Goal: Complete application form: Complete application form

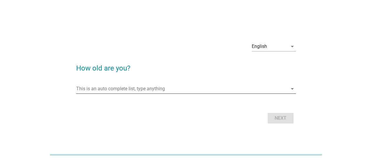
click at [209, 86] on input "This is an auto complete list, type anything" at bounding box center [181, 88] width 211 height 9
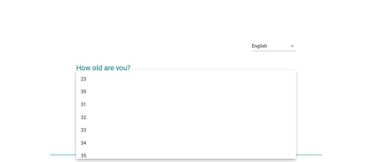
type input "36"
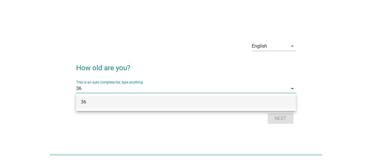
click at [172, 99] on div "36" at bounding box center [177, 101] width 193 height 7
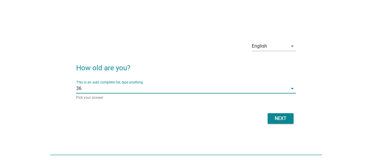
click at [284, 129] on div "English arrow_drop_down How old are you? This is an auto complete list, type an…" at bounding box center [185, 81] width 229 height 98
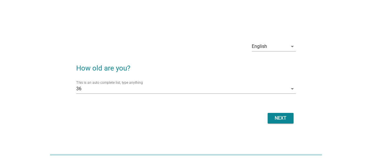
click at [279, 122] on button "Next" at bounding box center [281, 118] width 26 height 11
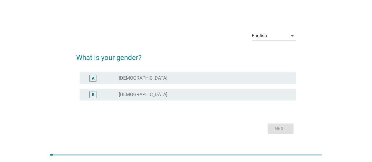
click at [278, 98] on div "radio_button_unchecked [DEMOGRAPHIC_DATA]" at bounding box center [205, 94] width 172 height 7
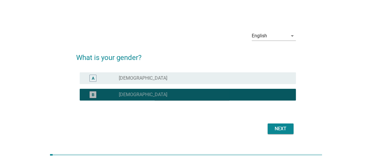
click at [281, 123] on button "Next" at bounding box center [281, 128] width 26 height 11
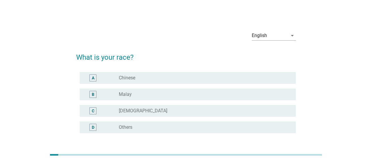
click at [257, 98] on div "B radio_button_unchecked Malay" at bounding box center [188, 95] width 216 height 12
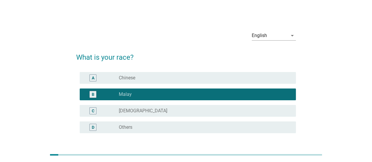
click at [278, 77] on div "radio_button_unchecked Chinese" at bounding box center [203, 78] width 168 height 6
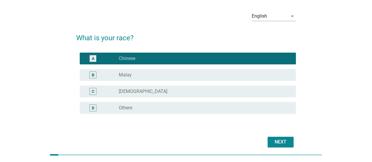
scroll to position [28, 0]
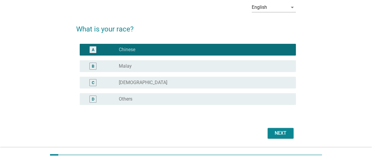
click at [290, 136] on button "Next" at bounding box center [281, 133] width 26 height 11
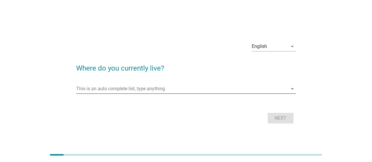
click at [200, 94] on div "This is an auto complete list, type anything arrow_drop_down" at bounding box center [186, 88] width 220 height 9
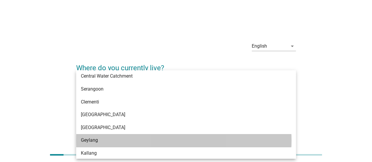
scroll to position [14, 0]
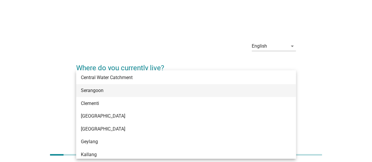
click at [129, 87] on div "Serangoon" at bounding box center [177, 90] width 193 height 7
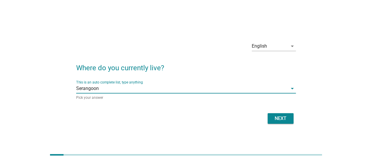
click at [286, 121] on div "Next" at bounding box center [280, 118] width 16 height 7
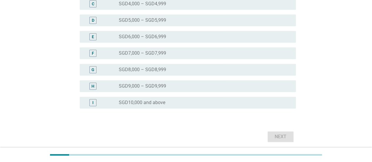
scroll to position [156, 0]
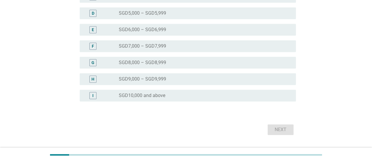
click at [250, 99] on div "I radio_button_unchecked SGD10,000 and above" at bounding box center [188, 96] width 216 height 12
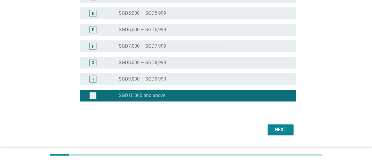
click at [282, 129] on div "Next" at bounding box center [280, 129] width 16 height 7
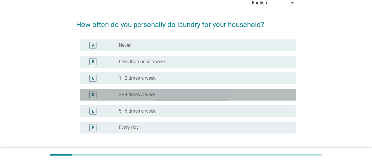
scroll to position [45, 0]
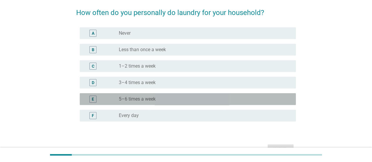
click at [236, 104] on div "E radio_button_unchecked 5–6 times a week" at bounding box center [188, 99] width 216 height 12
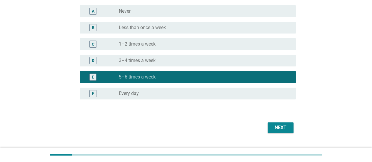
scroll to position [69, 0]
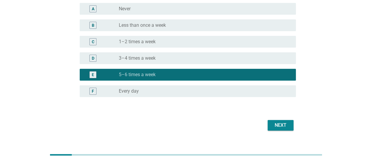
click at [279, 129] on button "Next" at bounding box center [281, 125] width 26 height 11
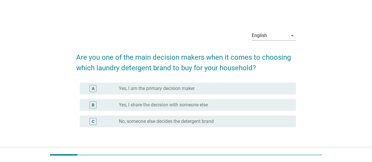
click at [221, 90] on div "radio_button_unchecked Yes, I am the primary decision maker" at bounding box center [203, 89] width 168 height 6
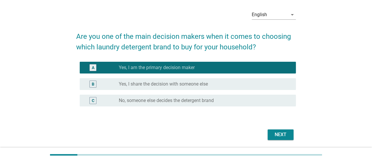
scroll to position [41, 0]
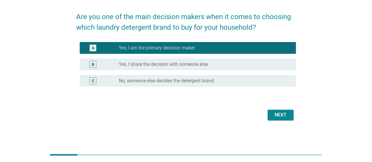
click at [283, 118] on div "Next" at bounding box center [280, 114] width 16 height 7
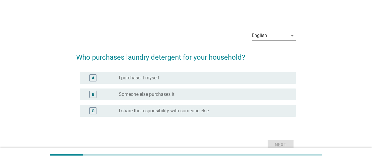
click at [256, 79] on div "radio_button_unchecked I purchase it myself" at bounding box center [203, 78] width 168 height 6
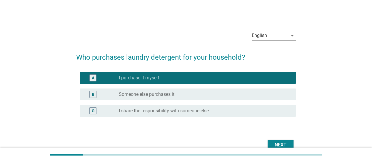
click at [278, 148] on div at bounding box center [186, 155] width 372 height 14
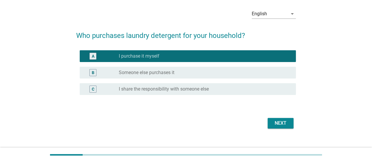
scroll to position [24, 0]
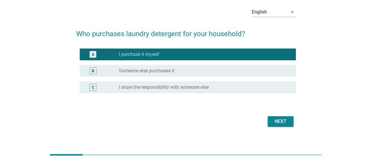
click at [278, 84] on div "radio_button_unchecked I share the responsibility with someone else" at bounding box center [203, 87] width 168 height 6
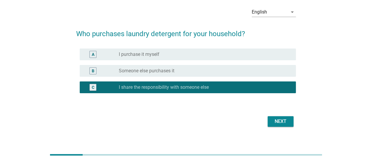
click at [281, 121] on div "Next" at bounding box center [280, 121] width 16 height 7
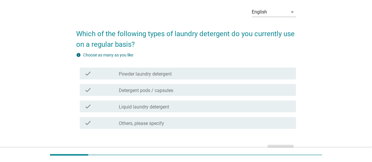
scroll to position [0, 0]
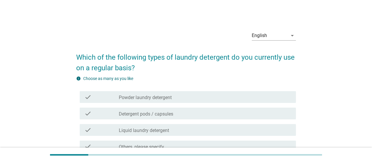
click at [263, 101] on div "check check_box_outline_blank Powder laundry detergent" at bounding box center [188, 97] width 216 height 12
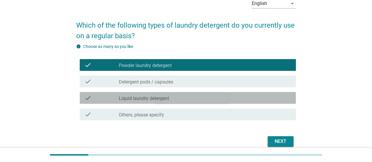
scroll to position [48, 0]
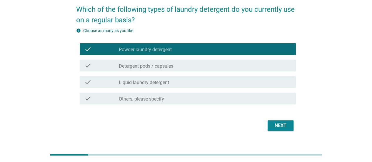
click at [272, 83] on div "check_box_outline_blank Liquid laundry detergent" at bounding box center [205, 82] width 172 height 7
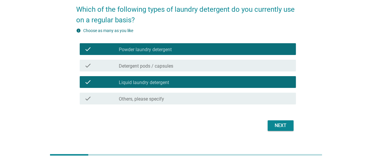
click at [285, 128] on div "Next" at bounding box center [280, 125] width 16 height 7
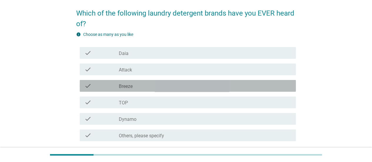
scroll to position [54, 0]
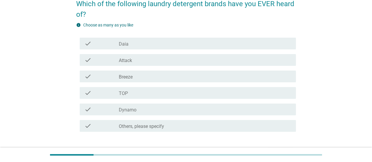
click at [256, 56] on div "check check_box_outline_blank Attack" at bounding box center [188, 60] width 216 height 12
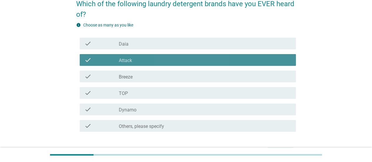
click at [256, 73] on div "check_box_outline_blank Breeze" at bounding box center [205, 76] width 172 height 7
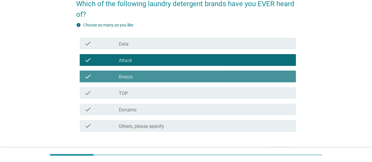
click at [250, 92] on div "check_box_outline_blank TOP" at bounding box center [205, 92] width 172 height 7
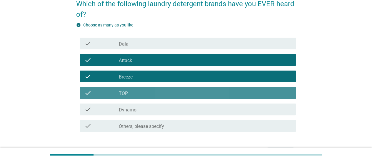
click at [249, 113] on div "check check_box_outline_blank Dynamo" at bounding box center [188, 109] width 216 height 12
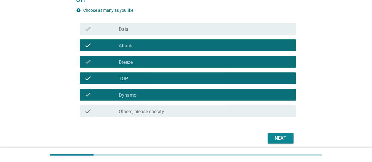
scroll to position [92, 0]
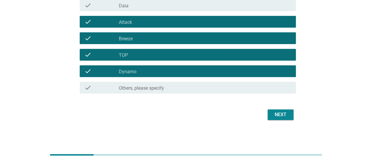
click at [286, 118] on div "Next" at bounding box center [280, 114] width 16 height 7
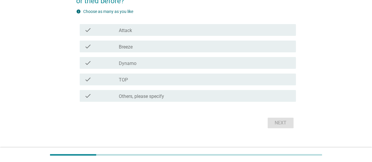
scroll to position [68, 0]
click at [274, 25] on div "check check_box_outline_blank Attack" at bounding box center [188, 30] width 216 height 12
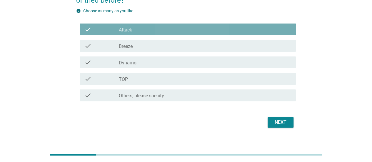
click at [264, 49] on div "check check_box_outline_blank Breeze" at bounding box center [188, 46] width 216 height 12
click at [262, 73] on div "check check_box_outline_blank TOP" at bounding box center [188, 79] width 216 height 12
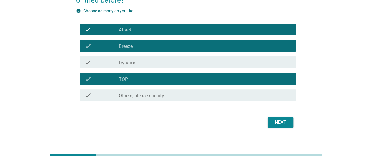
click at [260, 84] on div "check check_box_outline_blank TOP" at bounding box center [188, 79] width 216 height 12
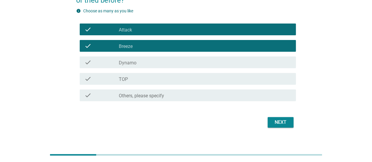
click at [263, 58] on div "check check_box_outline_blank Dynamo" at bounding box center [188, 62] width 216 height 12
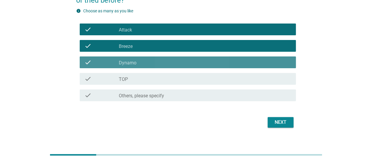
click at [264, 74] on div "check check_box_outline_blank TOP" at bounding box center [188, 79] width 216 height 12
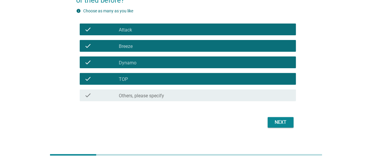
click at [279, 126] on button "Next" at bounding box center [281, 122] width 26 height 11
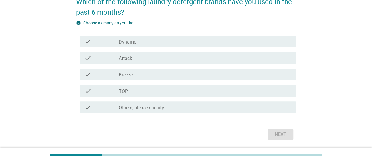
scroll to position [56, 0]
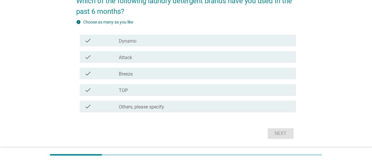
click at [267, 55] on div "check_box Attack" at bounding box center [205, 57] width 172 height 7
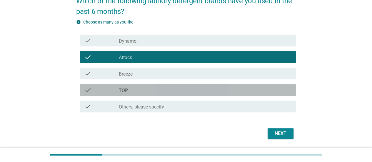
click at [240, 89] on div "check_box_outline_blank TOP" at bounding box center [205, 89] width 172 height 7
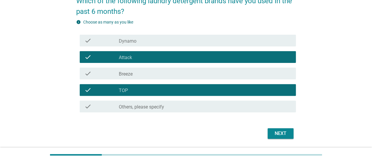
click at [284, 136] on div "Next" at bounding box center [280, 133] width 16 height 7
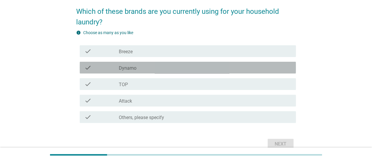
scroll to position [53, 0]
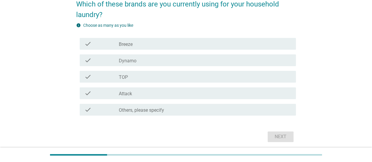
click at [253, 78] on div "check_box TOP" at bounding box center [205, 76] width 172 height 7
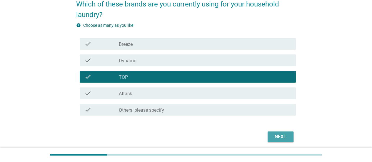
click at [283, 135] on div "Next" at bounding box center [280, 136] width 16 height 7
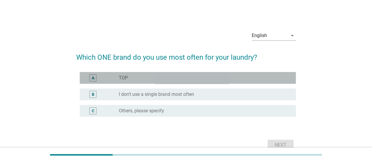
click at [264, 80] on div "radio_button_unchecked TOP" at bounding box center [203, 78] width 168 height 6
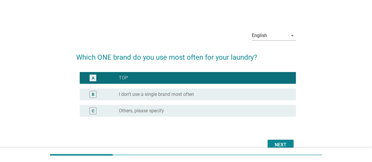
click at [276, 96] on div "radio_button_unchecked I don't use a single brand most often" at bounding box center [203, 94] width 168 height 6
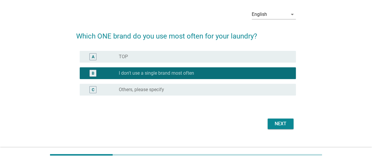
scroll to position [22, 0]
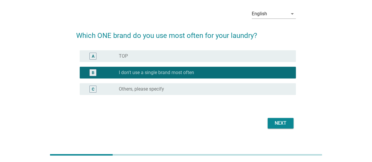
click at [283, 126] on div "Next" at bounding box center [280, 123] width 16 height 7
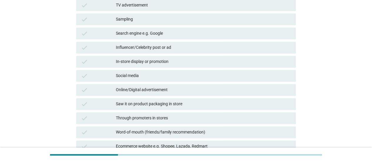
scroll to position [100, 0]
click at [267, 52] on div "check Influencer/Celebrity post or ad" at bounding box center [186, 47] width 220 height 12
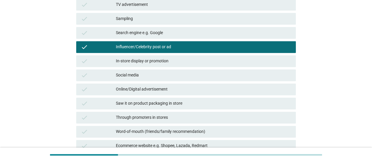
click at [268, 47] on div "Influencer/Celebrity post or ad" at bounding box center [203, 47] width 175 height 7
click at [259, 66] on div "check In-store display or promotion" at bounding box center [186, 61] width 220 height 12
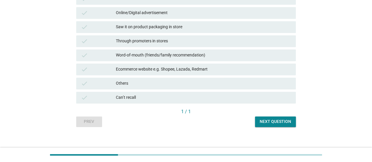
scroll to position [182, 0]
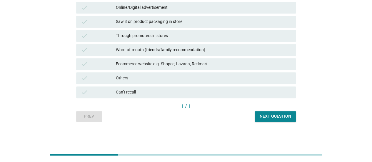
click at [278, 119] on div "Next question" at bounding box center [275, 116] width 31 height 6
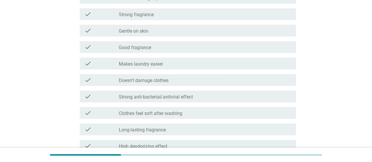
scroll to position [0, 0]
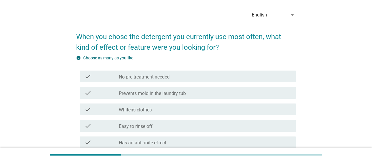
click at [246, 71] on div "check check_box_outline_blank No pre-treatment needed" at bounding box center [188, 77] width 216 height 12
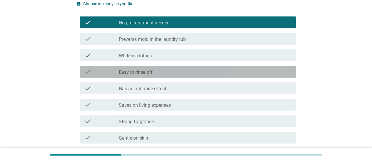
scroll to position [75, 0]
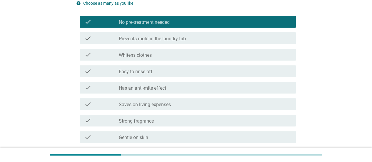
click at [260, 67] on div "check check_box_outline_blank Easy to rinse off" at bounding box center [188, 71] width 216 height 12
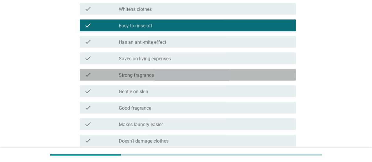
scroll to position [122, 0]
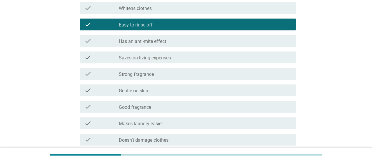
click at [261, 69] on div "check check_box_outline_blank Strong fragrance" at bounding box center [188, 74] width 216 height 12
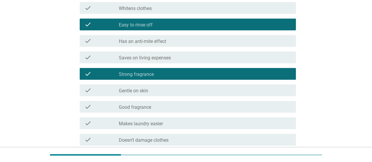
click at [262, 70] on div "check check_box_outline_blank Strong fragrance" at bounding box center [188, 74] width 216 height 12
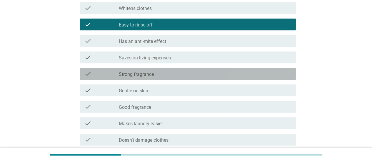
click at [254, 94] on div "check check_box_outline_blank Gentle on skin" at bounding box center [188, 90] width 216 height 12
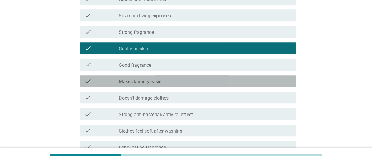
scroll to position [171, 0]
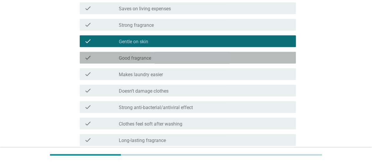
click at [261, 58] on div "check_box_outline_blank Good fragrance" at bounding box center [205, 57] width 172 height 7
click at [261, 73] on div "check_box_outline_blank Makes laundry easier" at bounding box center [205, 74] width 172 height 7
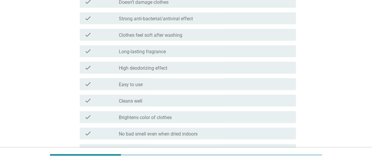
scroll to position [261, 0]
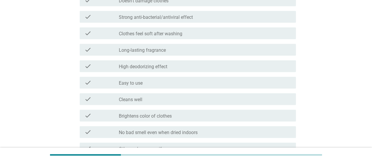
click at [271, 83] on div "check_box_outline_blank Easy to use" at bounding box center [205, 82] width 172 height 7
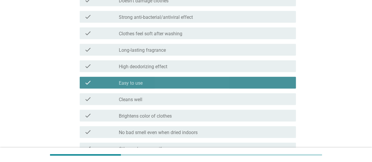
click at [269, 99] on div "check_box_outline_blank Cleans well" at bounding box center [205, 99] width 172 height 7
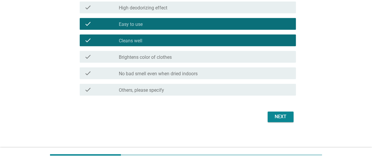
scroll to position [322, 0]
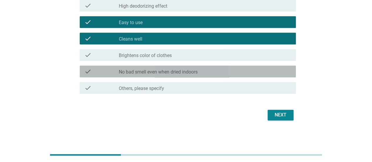
click at [271, 73] on div "check_box_outline_blank No bad smell even when dried indoors" at bounding box center [205, 71] width 172 height 7
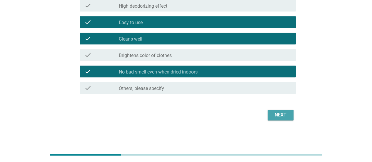
click at [279, 115] on div "Next" at bounding box center [280, 114] width 16 height 7
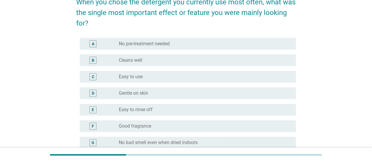
scroll to position [55, 0]
click at [273, 57] on div "radio_button_unchecked Cleans well" at bounding box center [205, 60] width 172 height 7
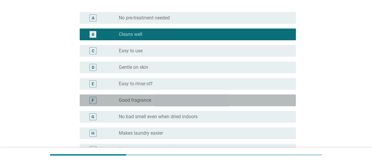
scroll to position [166, 0]
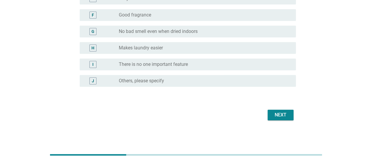
click at [279, 118] on button "Next" at bounding box center [281, 115] width 26 height 11
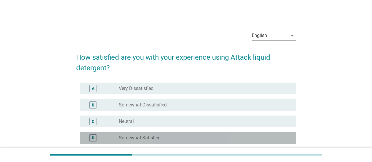
click at [266, 138] on div "radio_button_unchecked Somewhat Satisfied" at bounding box center [203, 138] width 168 height 6
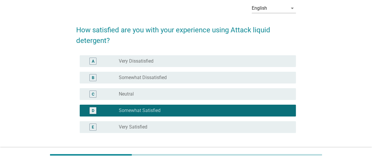
scroll to position [48, 0]
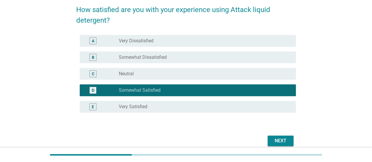
click at [290, 140] on button "Next" at bounding box center [281, 141] width 26 height 11
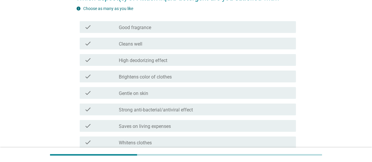
scroll to position [64, 0]
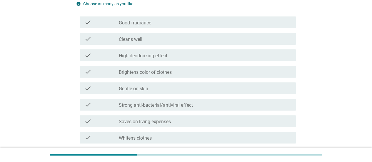
click at [262, 86] on div "check_box_outline_blank Gentle on skin" at bounding box center [205, 88] width 172 height 7
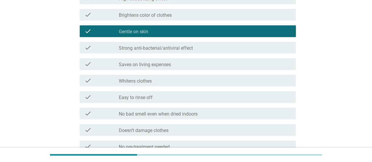
scroll to position [121, 0]
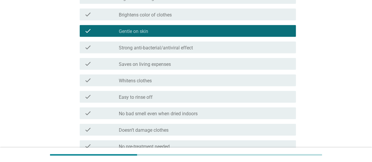
click at [262, 94] on div "check_box_outline_blank Easy to rinse off" at bounding box center [205, 96] width 172 height 7
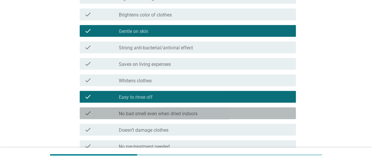
click at [264, 113] on div "check_box_outline_blank No bad smell even when dried indoors" at bounding box center [205, 113] width 172 height 7
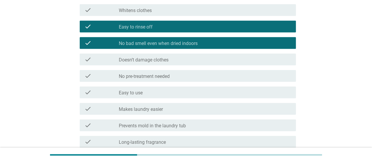
scroll to position [193, 0]
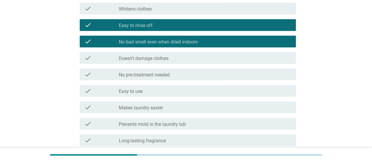
click at [271, 76] on div "check_box_outline_blank No pre-treatment needed" at bounding box center [205, 74] width 172 height 7
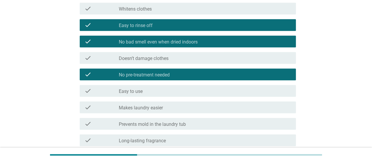
click at [268, 89] on div "check_box_outline_blank Easy to use" at bounding box center [205, 90] width 172 height 7
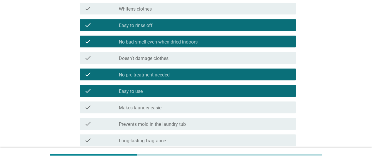
click at [275, 106] on div "check_box_outline_blank Makes laundry easier" at bounding box center [205, 107] width 172 height 7
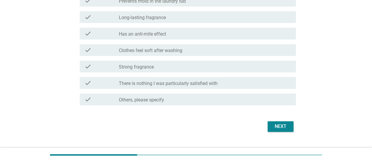
scroll to position [317, 0]
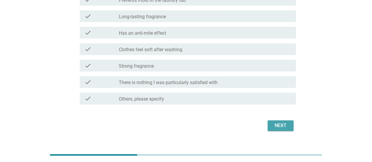
click at [279, 125] on div "Next" at bounding box center [280, 125] width 16 height 7
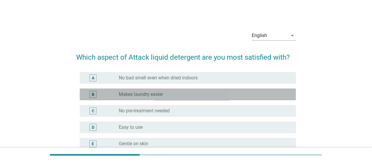
click at [247, 89] on div "B radio_button_unchecked Makes laundry easier" at bounding box center [188, 95] width 216 height 12
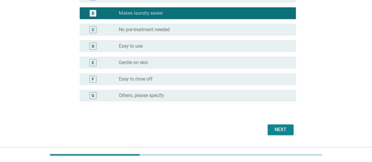
scroll to position [96, 0]
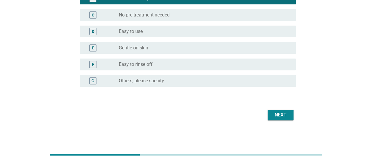
click at [283, 116] on div "Next" at bounding box center [280, 114] width 16 height 7
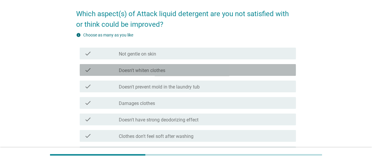
scroll to position [66, 0]
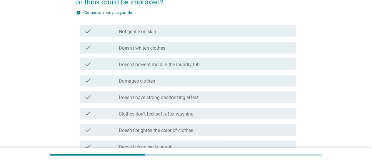
click at [270, 60] on div "check check_box_outline_blank Doesn't prevent mold in the laundry tub" at bounding box center [188, 64] width 216 height 12
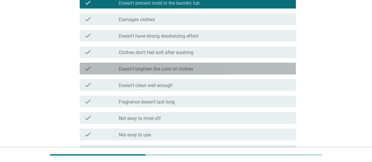
scroll to position [128, 0]
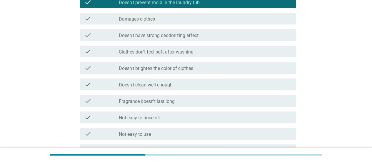
click at [261, 33] on div "check_box_outline_blank Doesn't have strong deodorizing effect" at bounding box center [205, 34] width 172 height 7
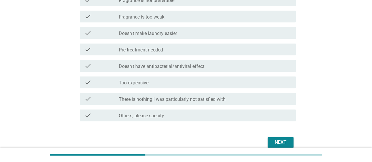
scroll to position [316, 0]
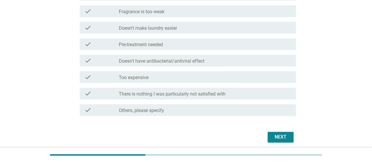
click at [278, 137] on div "Next" at bounding box center [280, 136] width 16 height 7
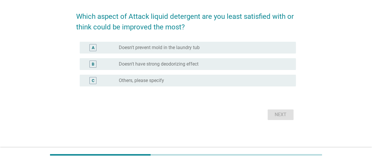
scroll to position [0, 0]
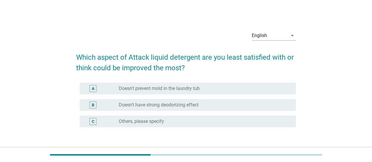
click at [256, 108] on div "radio_button_unchecked Doesn't have strong deodorizing effect" at bounding box center [205, 104] width 172 height 7
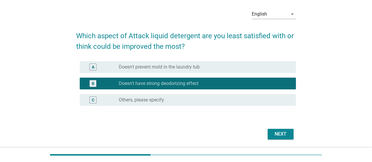
scroll to position [28, 0]
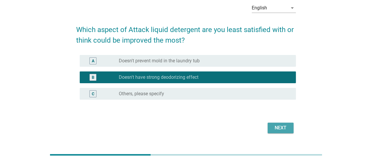
click at [283, 131] on div "Next" at bounding box center [280, 127] width 16 height 7
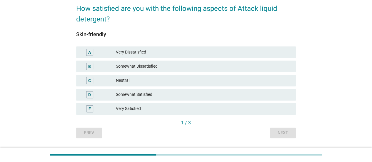
scroll to position [49, 0]
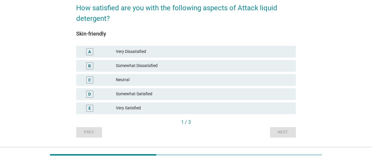
click at [237, 95] on div "Somewhat Satisfied" at bounding box center [203, 94] width 175 height 7
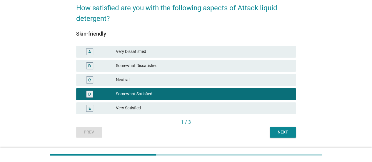
click at [290, 135] on div "Next" at bounding box center [283, 132] width 16 height 6
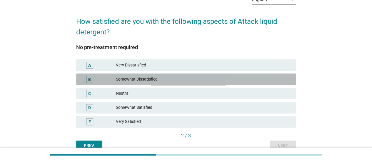
scroll to position [58, 0]
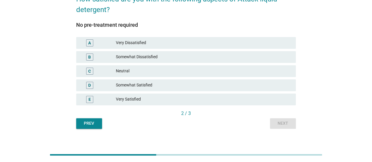
click at [247, 88] on div "Somewhat Satisfied" at bounding box center [203, 85] width 175 height 7
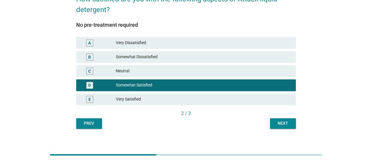
click at [248, 105] on div "E Very Satisfied" at bounding box center [186, 100] width 220 height 12
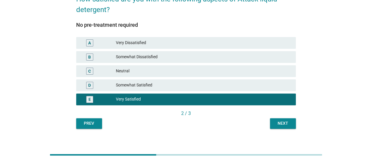
click at [286, 127] on button "Next" at bounding box center [283, 123] width 26 height 11
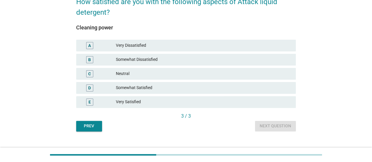
scroll to position [58, 0]
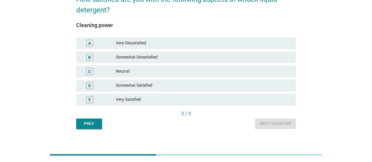
click at [261, 88] on div "Somewhat Satisfied" at bounding box center [203, 85] width 175 height 7
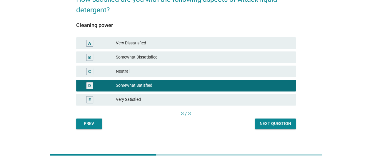
click at [272, 128] on button "Next question" at bounding box center [275, 123] width 41 height 11
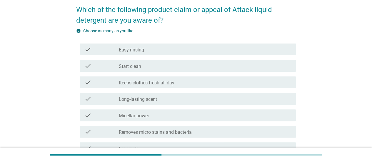
scroll to position [55, 0]
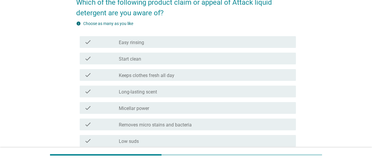
click at [248, 38] on div "check check_box_outline_blank Easy rinsing" at bounding box center [188, 42] width 216 height 12
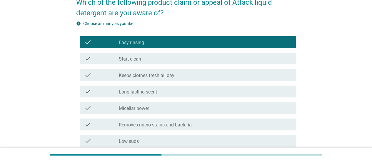
click at [251, 92] on div "check_box_outline_blank Long-lasting scent" at bounding box center [205, 91] width 172 height 7
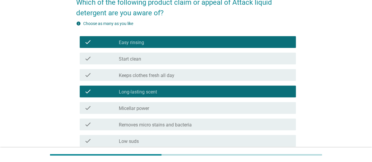
click at [253, 93] on div "check_box_outline_blank Long-lasting scent" at bounding box center [205, 91] width 172 height 7
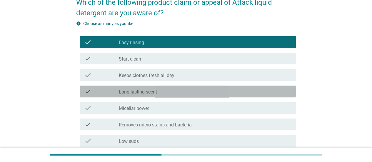
click at [248, 111] on div "check_box_outline_blank Micellar power" at bounding box center [205, 107] width 172 height 7
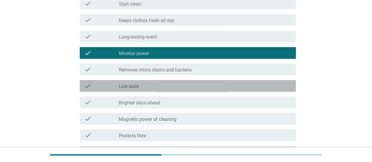
scroll to position [119, 0]
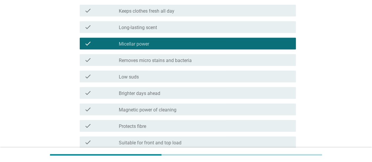
click at [262, 64] on div "check check_box_outline_blank Removes micro stains and bacteria" at bounding box center [188, 60] width 216 height 12
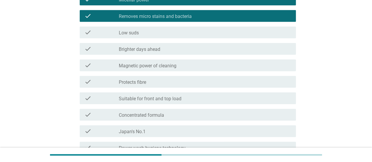
click at [253, 59] on div "check check_box_outline_blank Magnetic power of cleaning" at bounding box center [188, 65] width 216 height 12
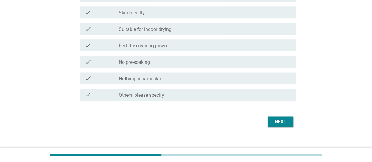
scroll to position [355, 0]
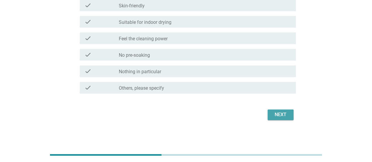
click at [283, 114] on div "Next" at bounding box center [280, 114] width 16 height 7
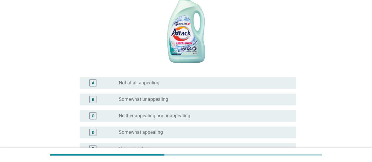
scroll to position [135, 0]
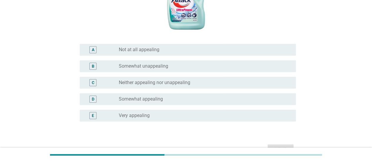
click at [100, 103] on div "D radio_button_unchecked Somewhat appealing" at bounding box center [188, 99] width 216 height 12
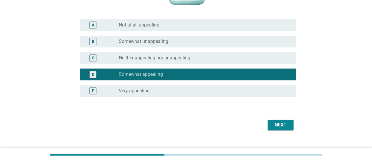
scroll to position [170, 0]
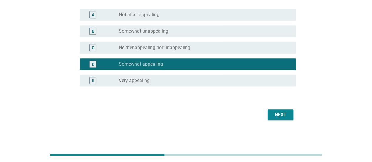
click at [277, 111] on div "Next" at bounding box center [280, 114] width 16 height 7
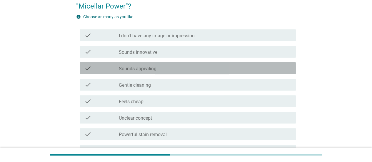
scroll to position [64, 0]
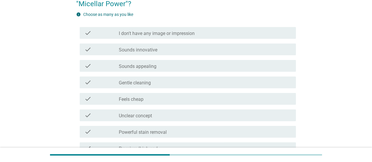
click at [96, 50] on div "check" at bounding box center [101, 49] width 34 height 7
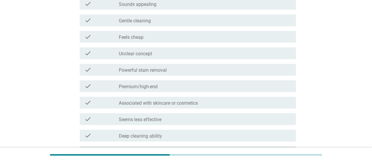
scroll to position [130, 0]
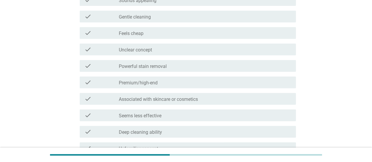
click at [91, 68] on icon "check" at bounding box center [87, 65] width 7 height 7
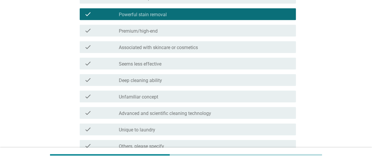
scroll to position [182, 0]
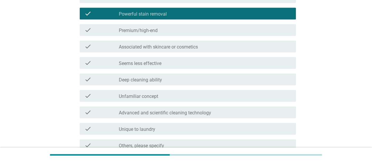
click at [99, 48] on div "check" at bounding box center [101, 46] width 34 height 7
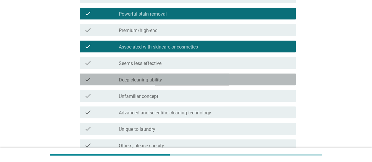
click at [100, 83] on div "check check_box_outline_blank Deep cleaning ability" at bounding box center [188, 80] width 216 height 12
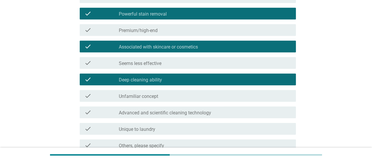
scroll to position [240, 0]
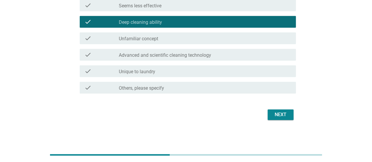
click at [251, 55] on div "check_box_outline_blank Advanced and scientific cleaning technology" at bounding box center [205, 54] width 172 height 7
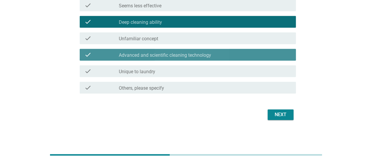
click at [251, 71] on div "check_box_outline_blank Unique to laundry" at bounding box center [205, 71] width 172 height 7
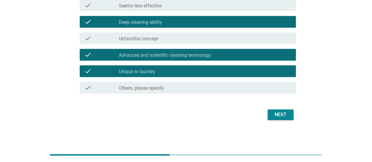
click at [272, 119] on button "Next" at bounding box center [281, 114] width 26 height 11
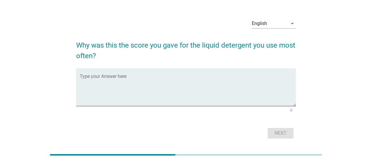
scroll to position [0, 0]
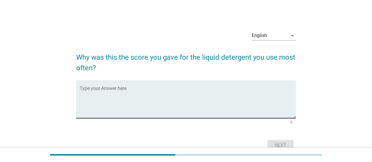
click at [232, 92] on textarea "Type your Answer here" at bounding box center [188, 102] width 216 height 31
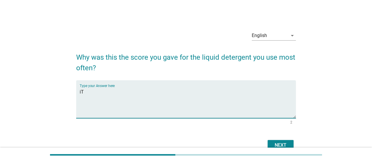
type textarea "i"
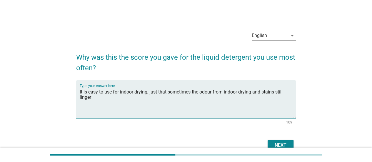
type textarea "It is easy to use for indoor drying, just that sometimes the odour from indoor …"
click at [281, 148] on div at bounding box center [186, 155] width 372 height 14
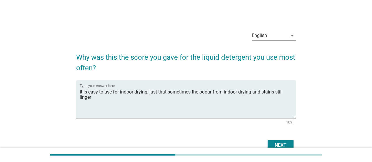
click at [279, 147] on div "Next" at bounding box center [280, 145] width 16 height 7
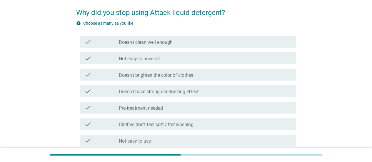
scroll to position [45, 0]
click at [254, 86] on div "check check_box_outline_blank Doesn't have strong deodorizing effect" at bounding box center [188, 91] width 216 height 12
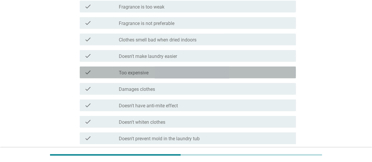
scroll to position [196, 0]
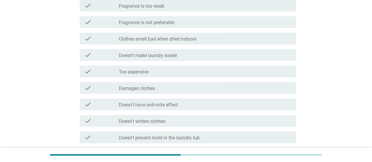
click at [249, 9] on div "check check_box_outline_blank Fragrance is too weak" at bounding box center [188, 6] width 216 height 12
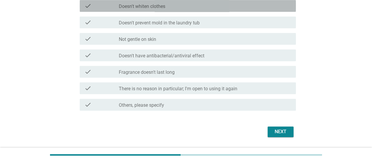
scroll to position [328, 0]
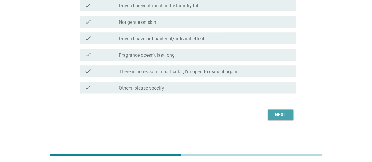
click at [277, 116] on div "Next" at bounding box center [280, 114] width 16 height 7
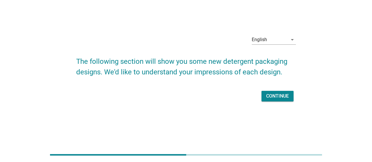
scroll to position [0, 0]
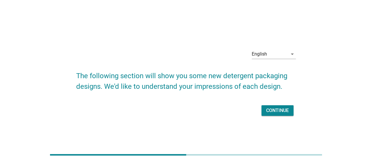
click at [283, 109] on div "Continue" at bounding box center [277, 110] width 23 height 7
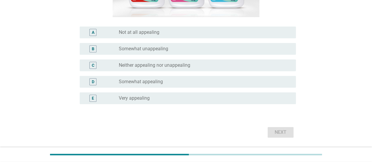
scroll to position [141, 0]
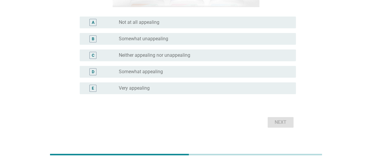
click at [267, 94] on div "E radio_button_unchecked Very appealing" at bounding box center [188, 88] width 216 height 12
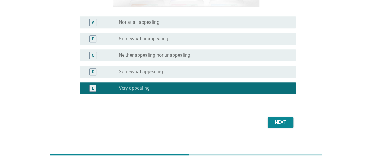
click at [276, 121] on div "Next" at bounding box center [280, 122] width 16 height 7
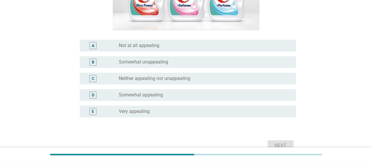
scroll to position [149, 0]
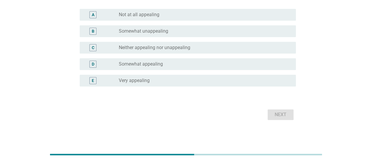
click at [267, 50] on div "radio_button_unchecked Neither appealing nor unappealing" at bounding box center [203, 48] width 168 height 6
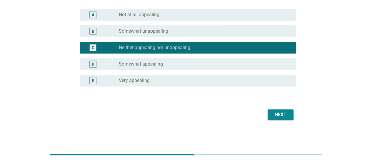
click at [282, 113] on div "Next" at bounding box center [280, 114] width 16 height 7
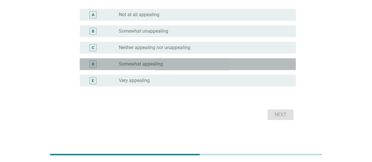
click at [269, 68] on div "D radio_button_unchecked Somewhat appealing" at bounding box center [188, 64] width 216 height 12
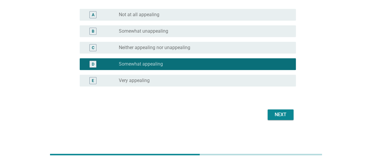
click at [288, 112] on div "Next" at bounding box center [280, 114] width 16 height 7
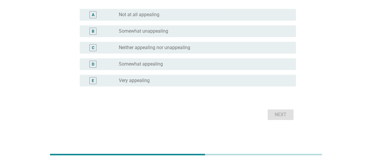
scroll to position [147, 0]
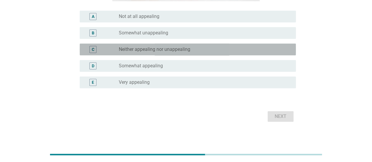
click at [278, 55] on div "C radio_button_unchecked Neither appealing nor unappealing" at bounding box center [188, 50] width 216 height 12
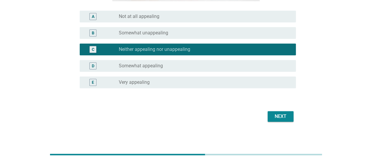
click at [286, 112] on button "Next" at bounding box center [281, 116] width 26 height 11
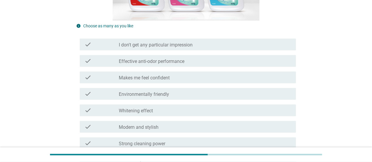
scroll to position [131, 0]
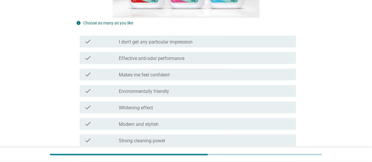
click at [275, 72] on div "check_box_outline_blank Makes me feel confident" at bounding box center [205, 74] width 172 height 7
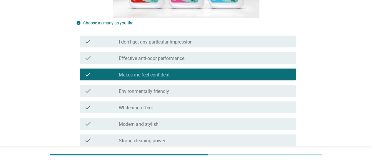
click at [271, 108] on div "check_box_outline_blank [MEDICAL_DATA] effect" at bounding box center [205, 107] width 172 height 7
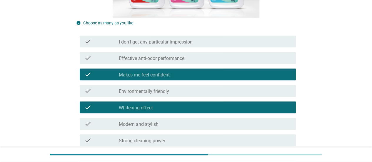
click at [269, 124] on div "check_box_outline_blank Modern and stylish" at bounding box center [205, 123] width 172 height 7
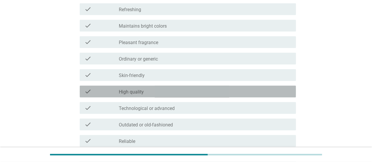
scroll to position [288, 0]
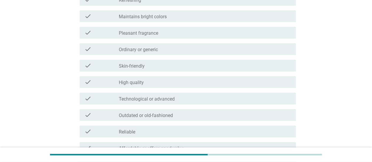
click at [251, 62] on div "check_box_outline_blank Skin-friendly" at bounding box center [205, 65] width 172 height 7
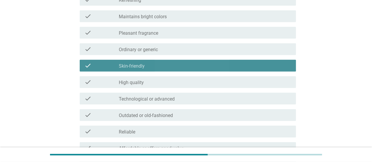
click at [246, 79] on div "check_box_outline_blank High quality" at bounding box center [205, 82] width 172 height 7
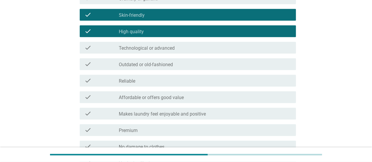
click at [261, 48] on div "check_box_outline_blank Technological or advanced" at bounding box center [205, 47] width 172 height 7
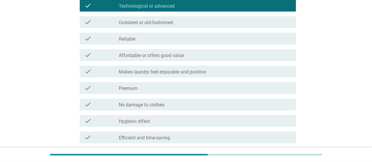
scroll to position [463, 0]
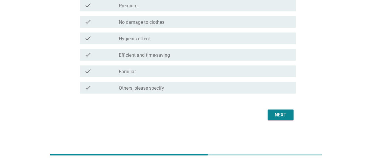
click at [281, 116] on div "Next" at bounding box center [280, 114] width 16 height 7
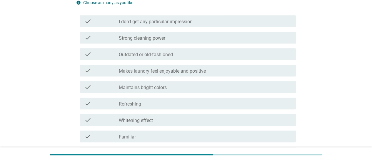
scroll to position [170, 0]
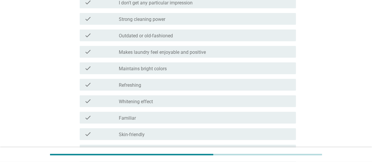
click at [271, 33] on div "check_box_outline_blank Outdated or old-fashioned" at bounding box center [205, 35] width 172 height 7
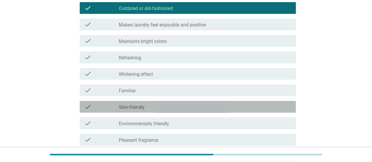
scroll to position [201, 0]
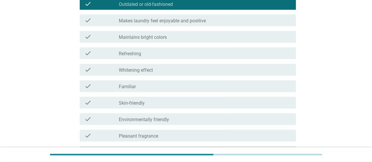
click at [262, 83] on div "check_box_outline_blank Familiar" at bounding box center [205, 86] width 172 height 7
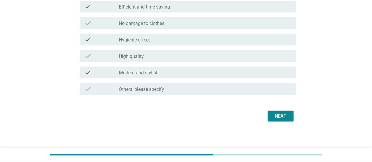
scroll to position [463, 0]
click at [281, 115] on div "Next" at bounding box center [280, 114] width 16 height 7
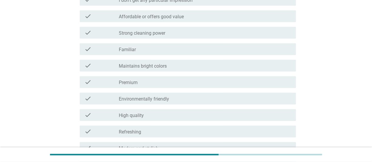
scroll to position [172, 0]
click at [220, 54] on div "check check_box_outline_blank Familiar" at bounding box center [188, 49] width 216 height 12
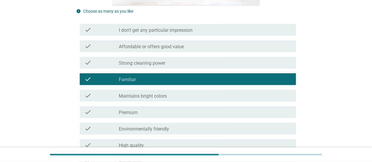
click at [241, 51] on div "check check_box_outline_blank Affordable or offers good value" at bounding box center [188, 46] width 216 height 12
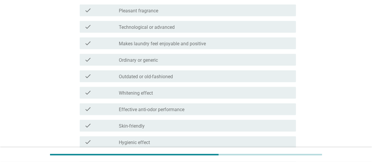
scroll to position [349, 0]
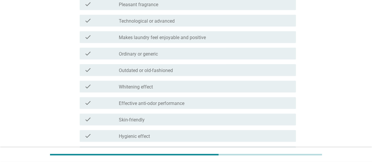
click at [246, 49] on div "check check_box_outline_blank Ordinary or generic" at bounding box center [188, 54] width 216 height 12
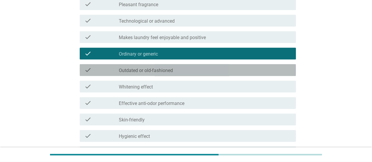
click at [251, 68] on div "check_box_outline_blank Outdated or old-fashioned" at bounding box center [205, 69] width 172 height 7
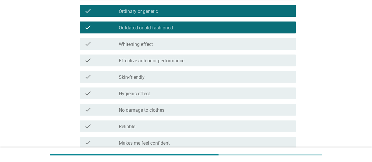
scroll to position [463, 0]
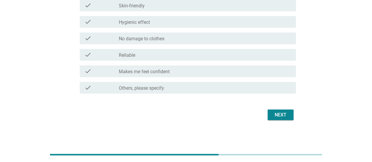
click at [277, 115] on div "Next" at bounding box center [280, 114] width 16 height 7
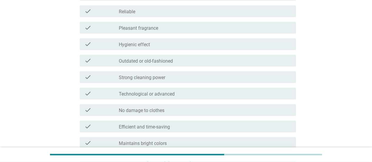
scroll to position [194, 0]
click at [94, 47] on div "check" at bounding box center [101, 43] width 34 height 7
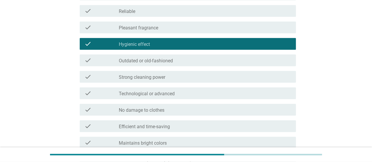
click at [94, 77] on div "check" at bounding box center [101, 76] width 34 height 7
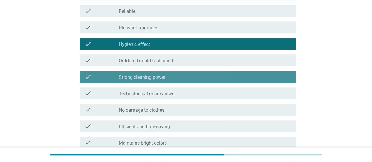
click at [88, 113] on div "check check_box_outline_blank No damage to clothes" at bounding box center [188, 110] width 216 height 12
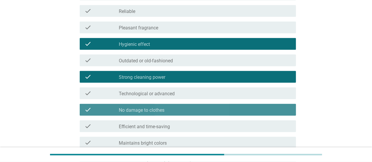
click at [89, 108] on icon "check" at bounding box center [87, 109] width 7 height 7
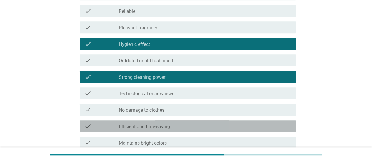
click at [94, 128] on div "check" at bounding box center [101, 126] width 34 height 7
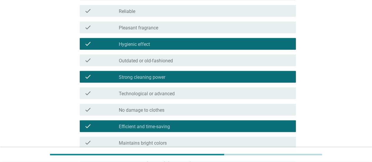
click at [86, 146] on icon "check" at bounding box center [87, 142] width 7 height 7
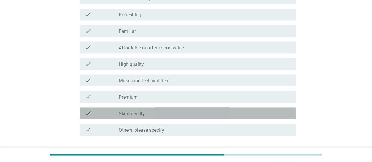
scroll to position [463, 0]
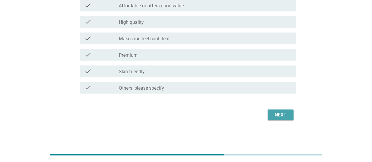
click at [281, 117] on div "Next" at bounding box center [280, 114] width 16 height 7
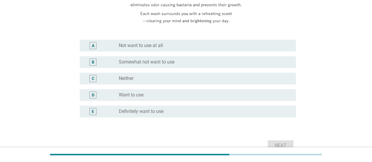
scroll to position [129, 0]
click at [93, 94] on div "D" at bounding box center [93, 94] width 3 height 6
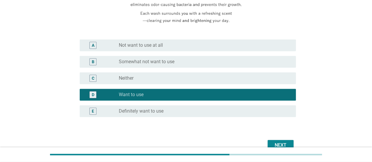
click at [277, 141] on button "Next" at bounding box center [281, 145] width 26 height 11
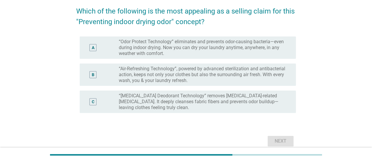
scroll to position [55, 0]
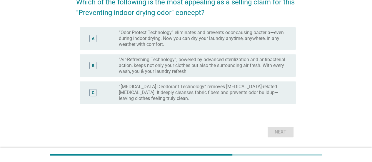
click at [92, 43] on div "A" at bounding box center [92, 39] width 17 height 18
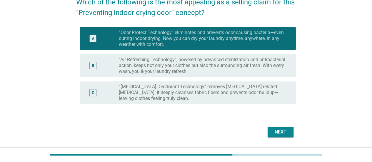
click at [275, 134] on div "Next" at bounding box center [280, 131] width 16 height 7
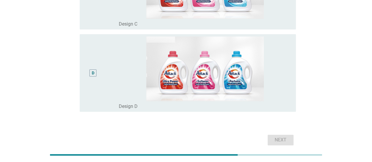
scroll to position [293, 0]
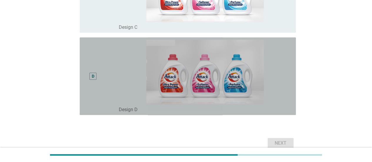
click at [108, 78] on div "D" at bounding box center [101, 76] width 34 height 73
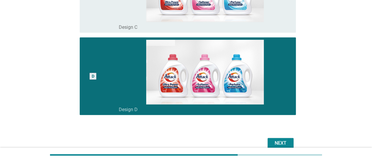
click at [276, 141] on div "Next" at bounding box center [280, 143] width 16 height 7
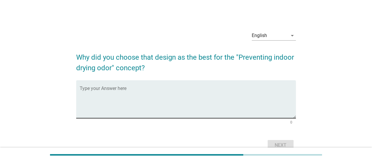
click at [96, 94] on textarea "Type your Answer here" at bounding box center [188, 102] width 216 height 31
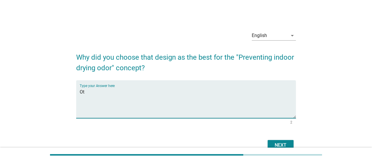
type textarea "O"
type textarea "I"
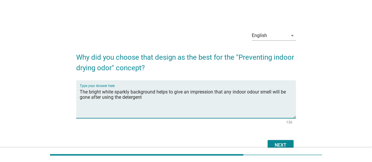
type textarea "The bright white sparkly background helps to give an impression that any indoor…"
click at [282, 145] on div "Next" at bounding box center [280, 145] width 16 height 7
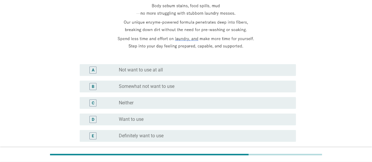
click at [108, 125] on div "D radio_button_unchecked Want to use" at bounding box center [188, 119] width 216 height 12
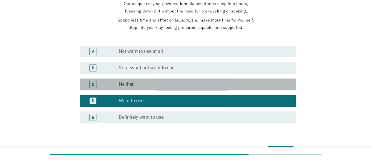
scroll to position [159, 0]
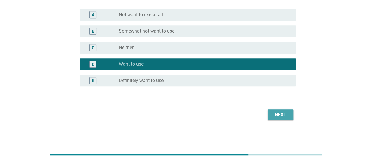
click at [273, 116] on div "Next" at bounding box center [280, 114] width 16 height 7
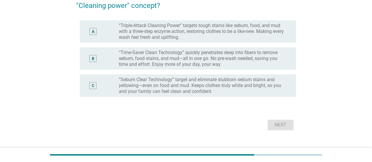
scroll to position [63, 0]
click at [99, 40] on div "A radio_button_unchecked “Triple-Attack Cleaning Power” targets tough stains li…" at bounding box center [188, 31] width 216 height 22
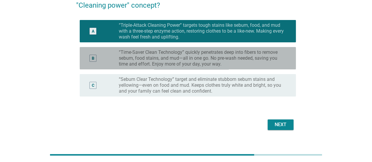
click at [220, 61] on label "“Time-Saver Clean Technology” quickly penetrates deep into fibers to remove seb…" at bounding box center [203, 58] width 168 height 18
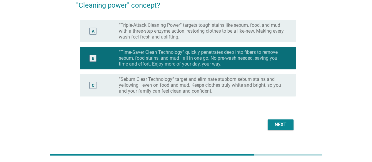
click at [277, 128] on div "Next" at bounding box center [280, 124] width 16 height 7
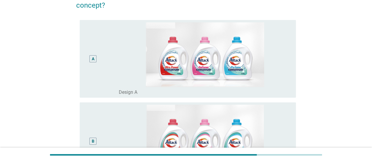
scroll to position [0, 0]
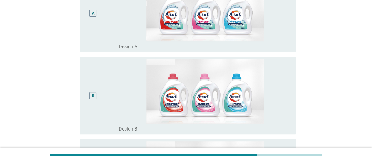
click at [92, 75] on div "B" at bounding box center [92, 95] width 17 height 73
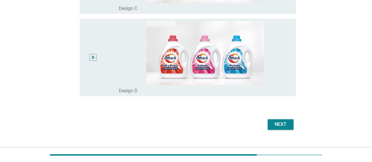
scroll to position [321, 0]
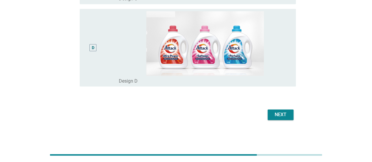
click at [280, 109] on button "Next" at bounding box center [281, 114] width 26 height 11
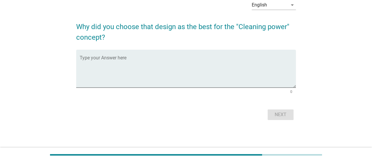
scroll to position [0, 0]
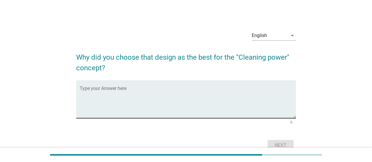
click at [97, 93] on textarea "Type your Answer here" at bounding box center [188, 102] width 216 height 31
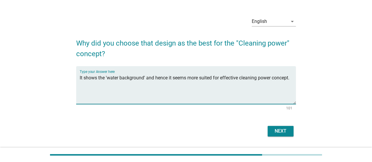
scroll to position [24, 0]
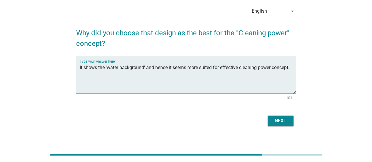
type textarea "It shows the 'water background' and hence it seems more suited for effective cl…"
click at [278, 122] on div "Next" at bounding box center [280, 120] width 16 height 7
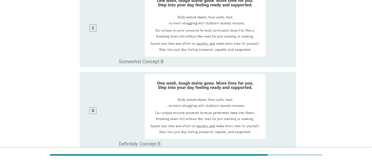
scroll to position [248, 0]
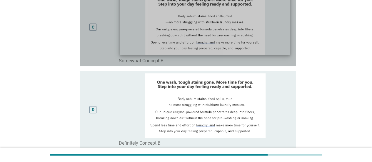
click at [128, 33] on img at bounding box center [205, 23] width 171 height 64
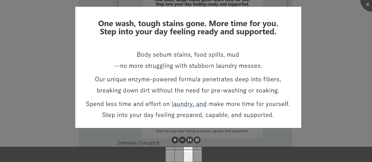
click at [38, 94] on div at bounding box center [186, 81] width 372 height 162
click at [35, 87] on div at bounding box center [186, 81] width 372 height 162
click at [39, 85] on div at bounding box center [186, 81] width 372 height 162
click at [34, 74] on div at bounding box center [186, 81] width 372 height 162
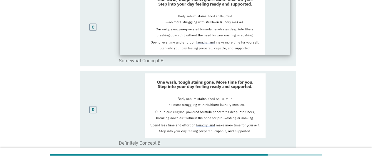
click at [103, 44] on div "C" at bounding box center [101, 27] width 34 height 73
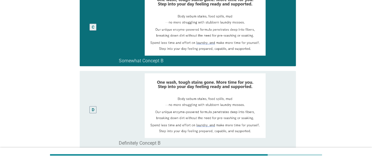
scroll to position [310, 0]
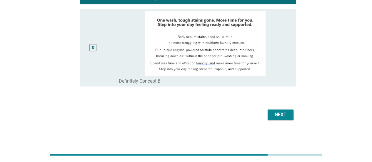
click at [277, 112] on div "Next" at bounding box center [280, 114] width 16 height 7
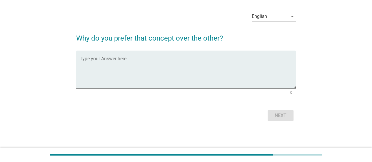
scroll to position [20, 0]
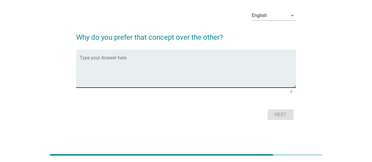
click at [211, 61] on textarea "Type your Answer here" at bounding box center [188, 72] width 216 height 31
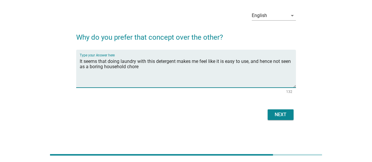
type textarea "It seems that doing laundry with this detergent makes me feel like it is easy t…"
click at [283, 116] on div "Next" at bounding box center [280, 114] width 16 height 7
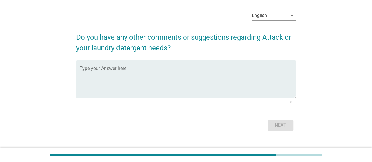
scroll to position [0, 0]
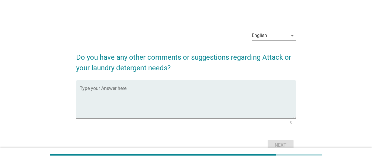
click at [90, 102] on textarea "Type your Answer here" at bounding box center [188, 102] width 216 height 31
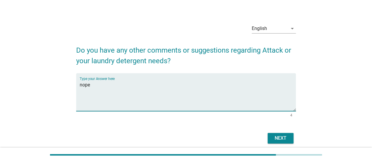
scroll to position [16, 0]
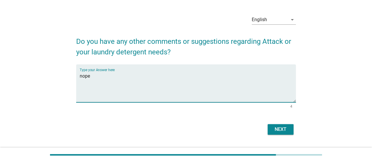
type textarea "nope"
click at [282, 132] on div "Next" at bounding box center [280, 129] width 16 height 7
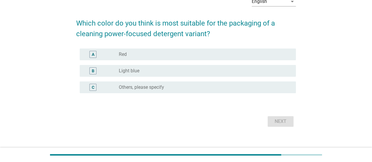
scroll to position [35, 0]
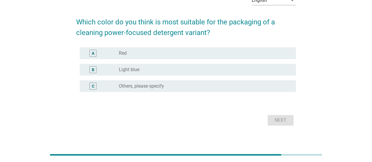
click at [96, 53] on div "A" at bounding box center [92, 53] width 7 height 7
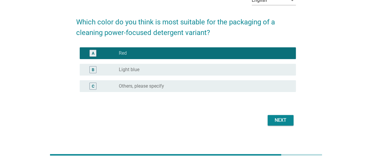
click at [269, 122] on button "Next" at bounding box center [281, 120] width 26 height 11
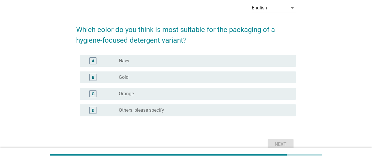
scroll to position [48, 0]
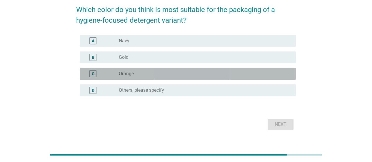
click at [94, 74] on div "C" at bounding box center [93, 74] width 3 height 6
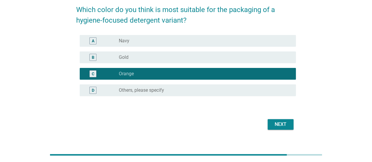
click at [273, 126] on div "Next" at bounding box center [280, 124] width 16 height 7
